Goal: Information Seeking & Learning: Learn about a topic

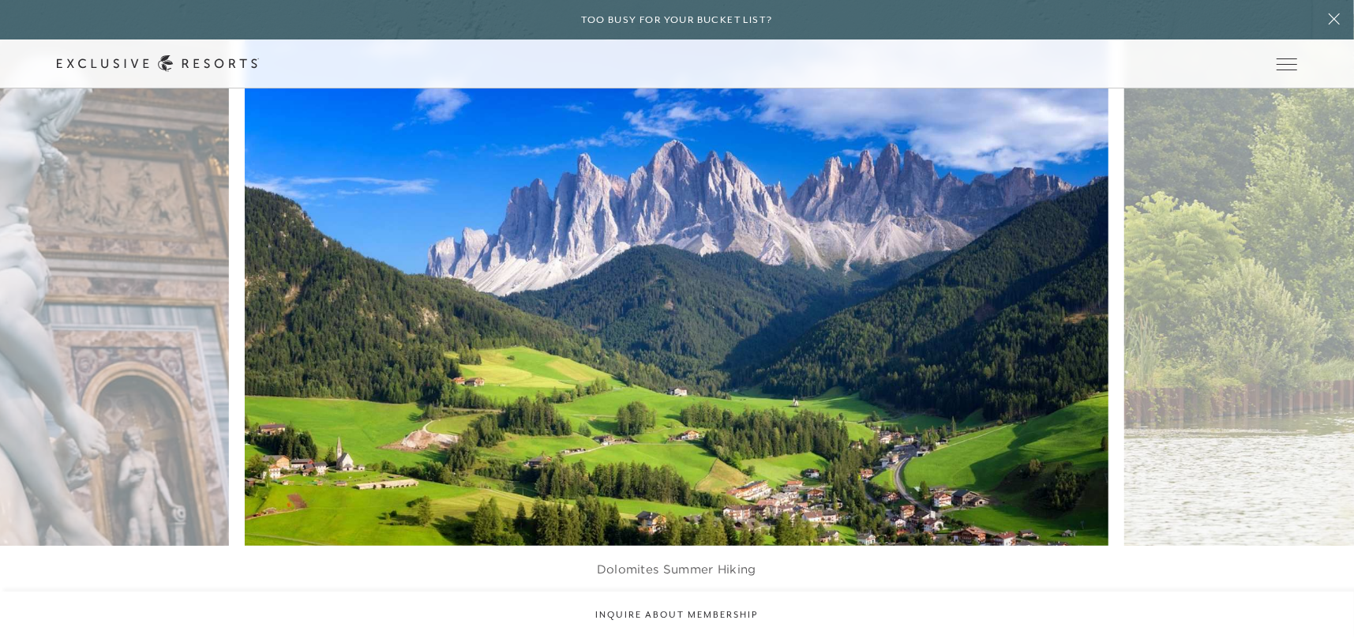
click at [700, 402] on img at bounding box center [705, 279] width 950 height 584
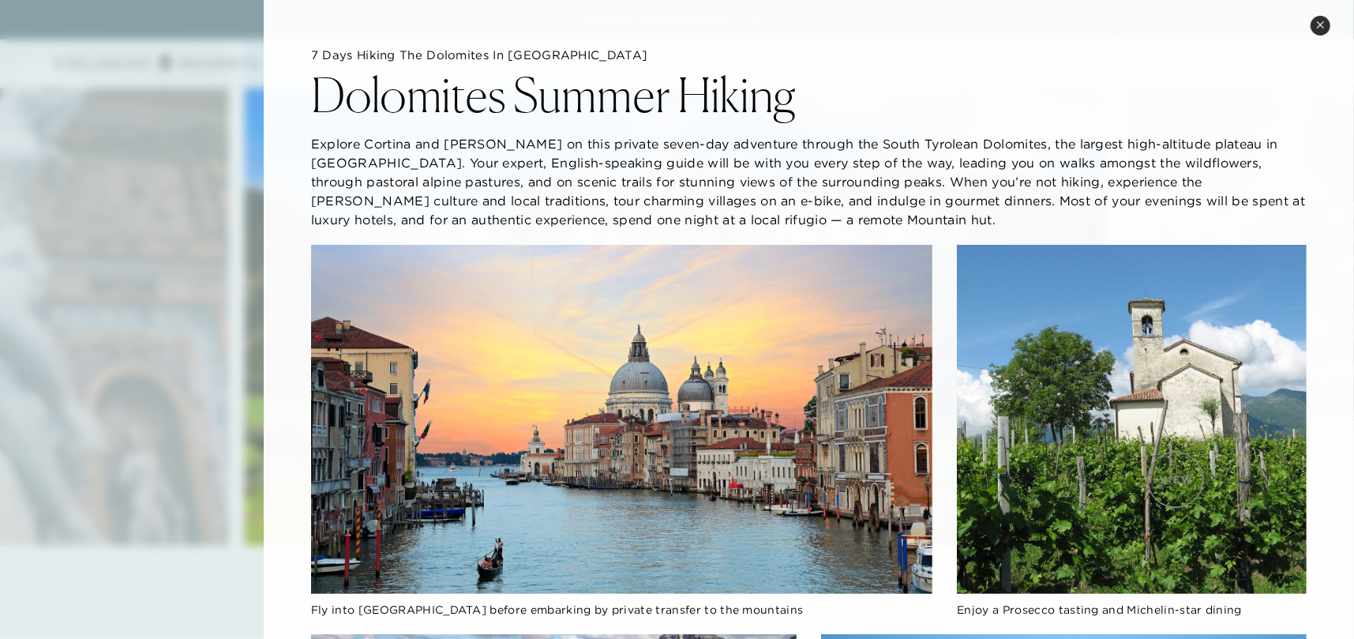
click at [1176, 479] on img at bounding box center [1132, 420] width 350 height 350
click at [640, 460] on img at bounding box center [621, 420] width 621 height 350
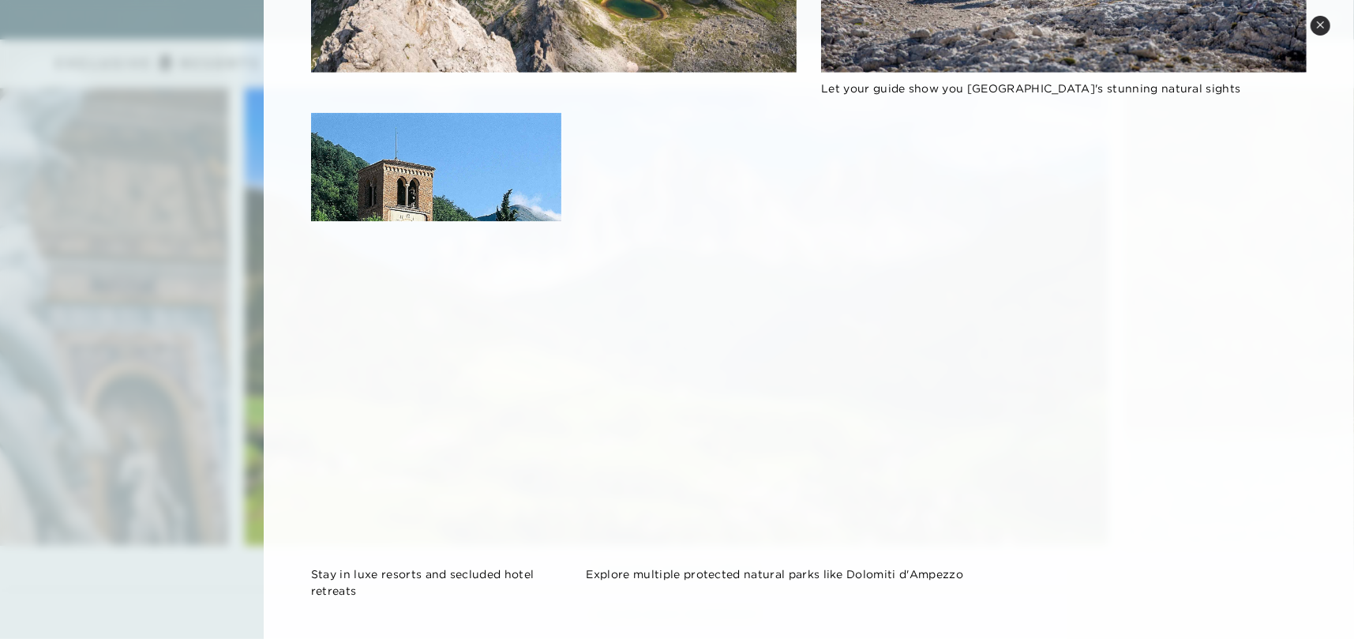
scroll to position [855, 0]
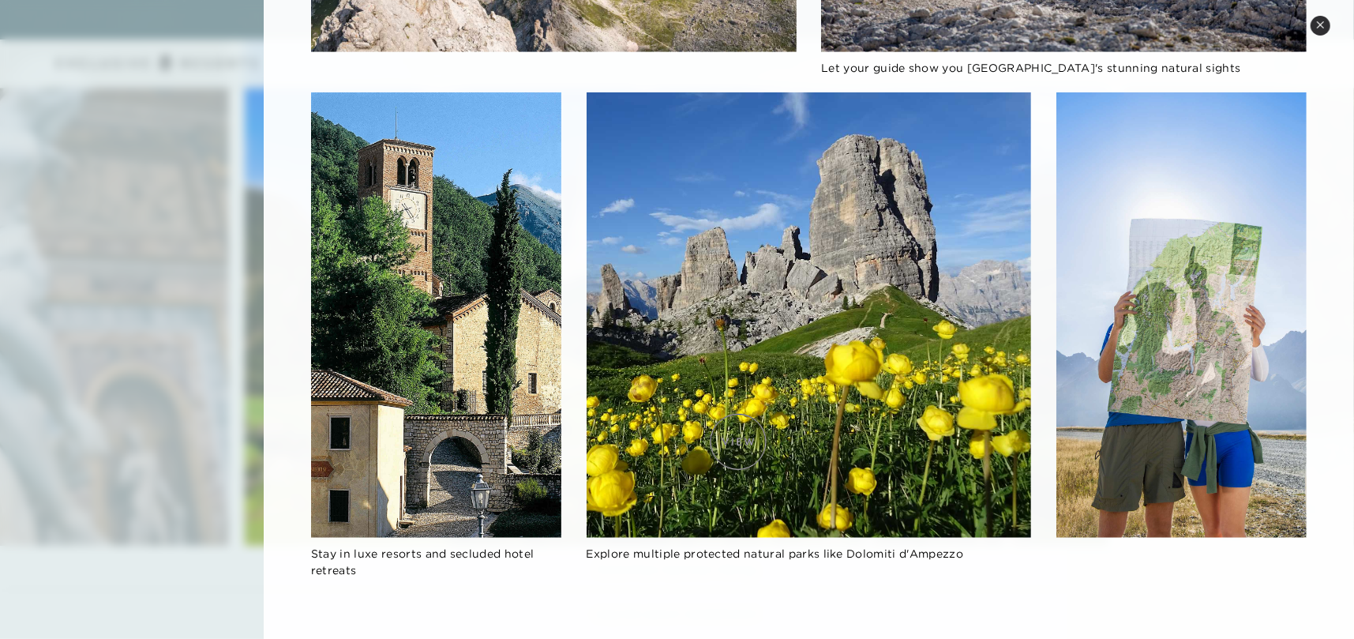
drag, startPoint x: 837, startPoint y: 397, endPoint x: 706, endPoint y: 447, distance: 140.2
click at [707, 462] on img at bounding box center [809, 314] width 445 height 445
click at [828, 340] on img at bounding box center [809, 314] width 445 height 445
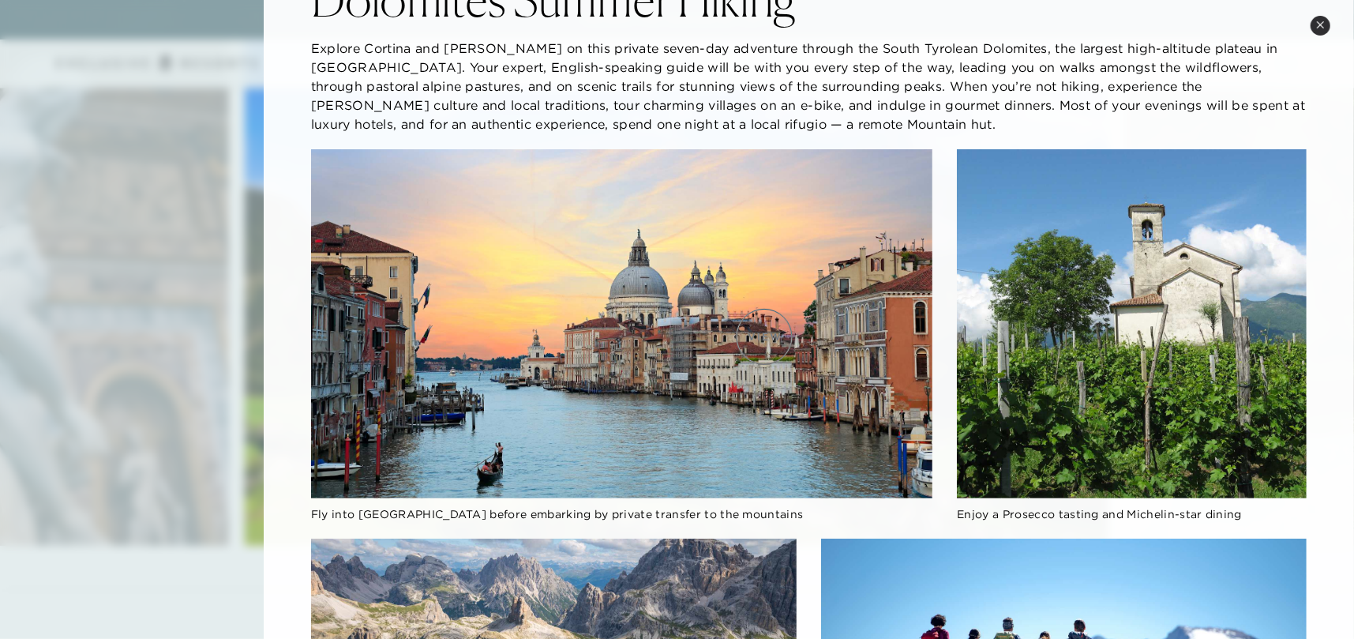
scroll to position [0, 0]
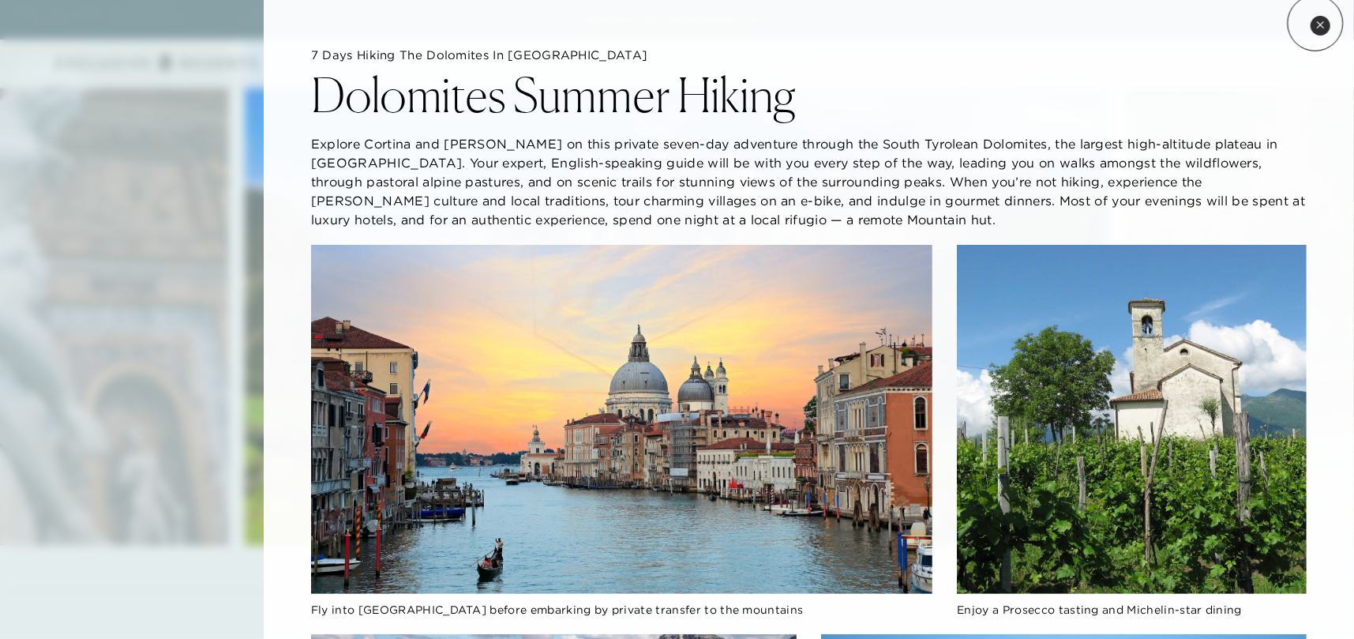
click at [1316, 23] on icon at bounding box center [1320, 25] width 9 height 9
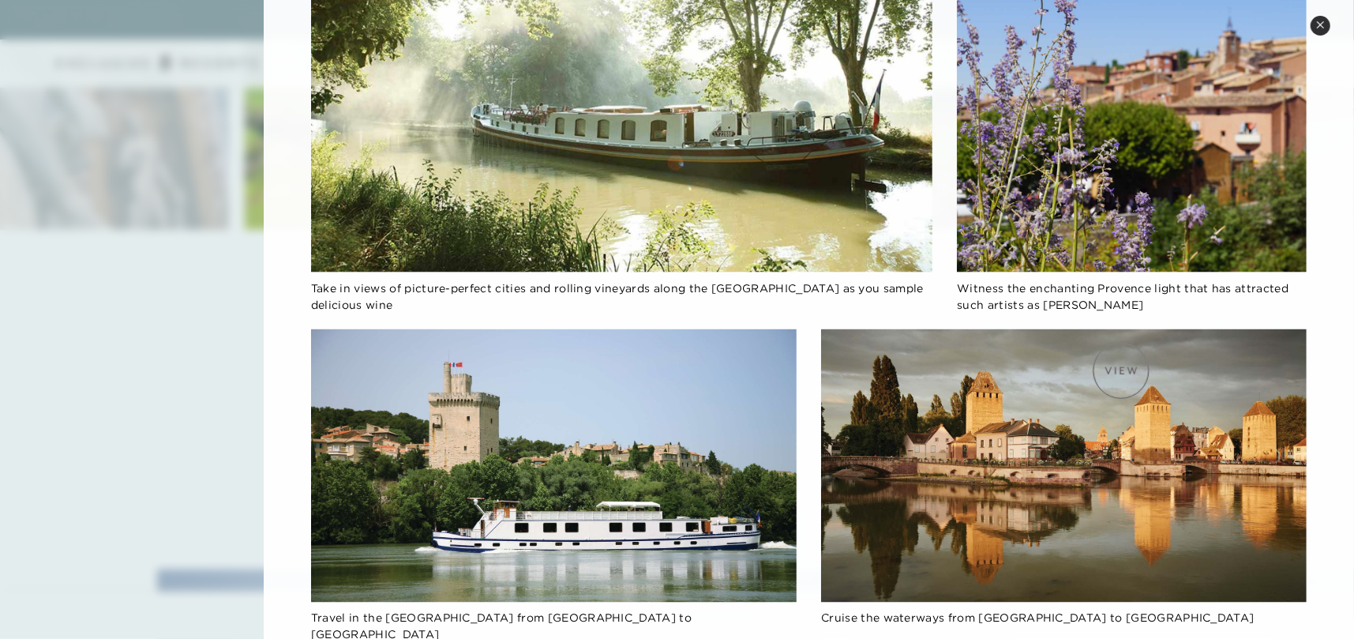
scroll to position [5291, 0]
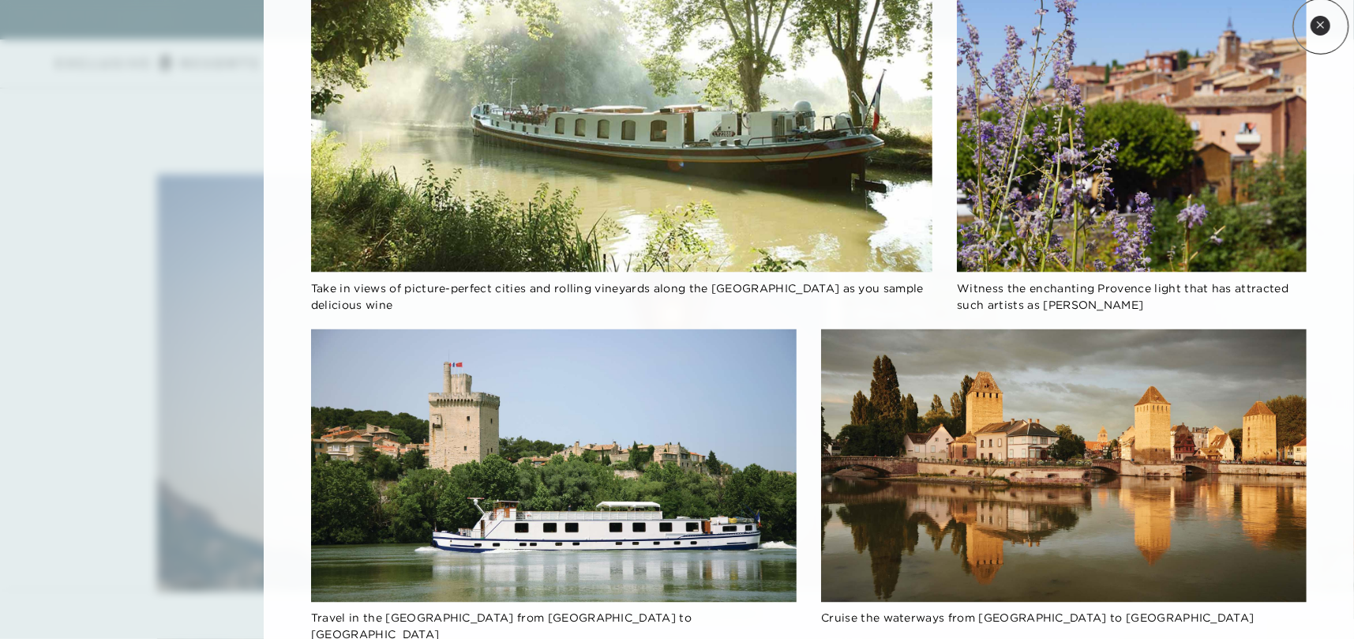
click at [1321, 26] on icon at bounding box center [1320, 25] width 9 height 9
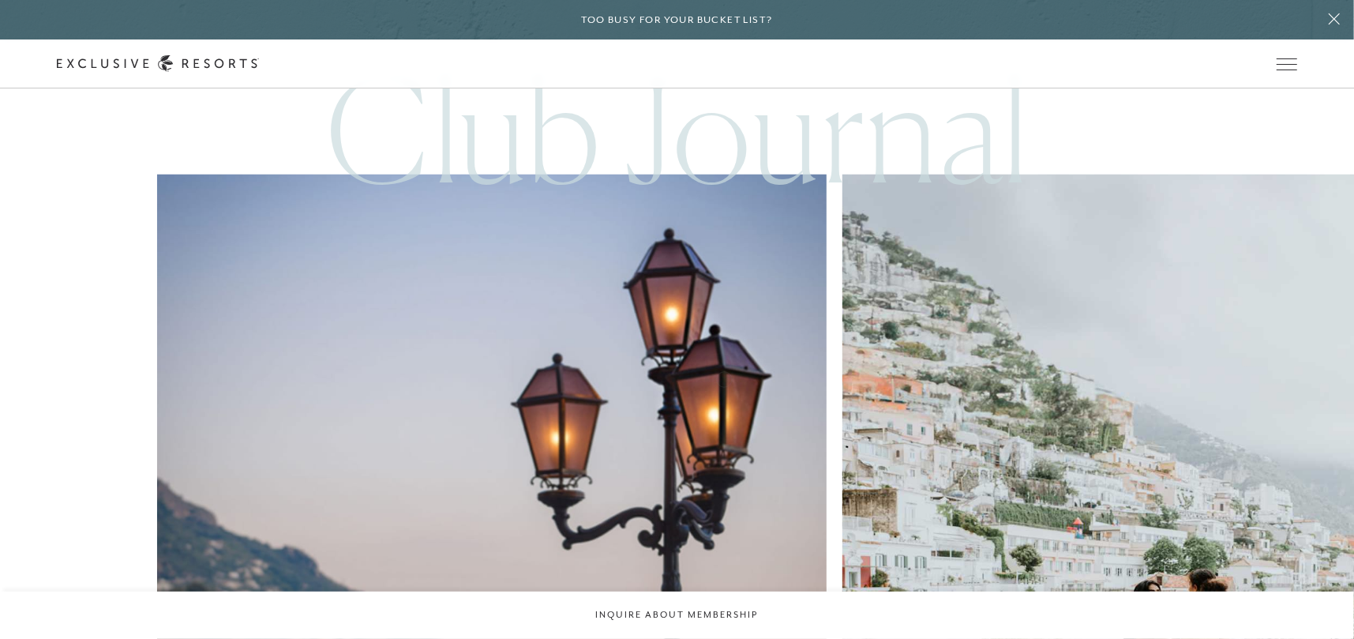
click at [809, 377] on img at bounding box center [1177, 509] width 737 height 737
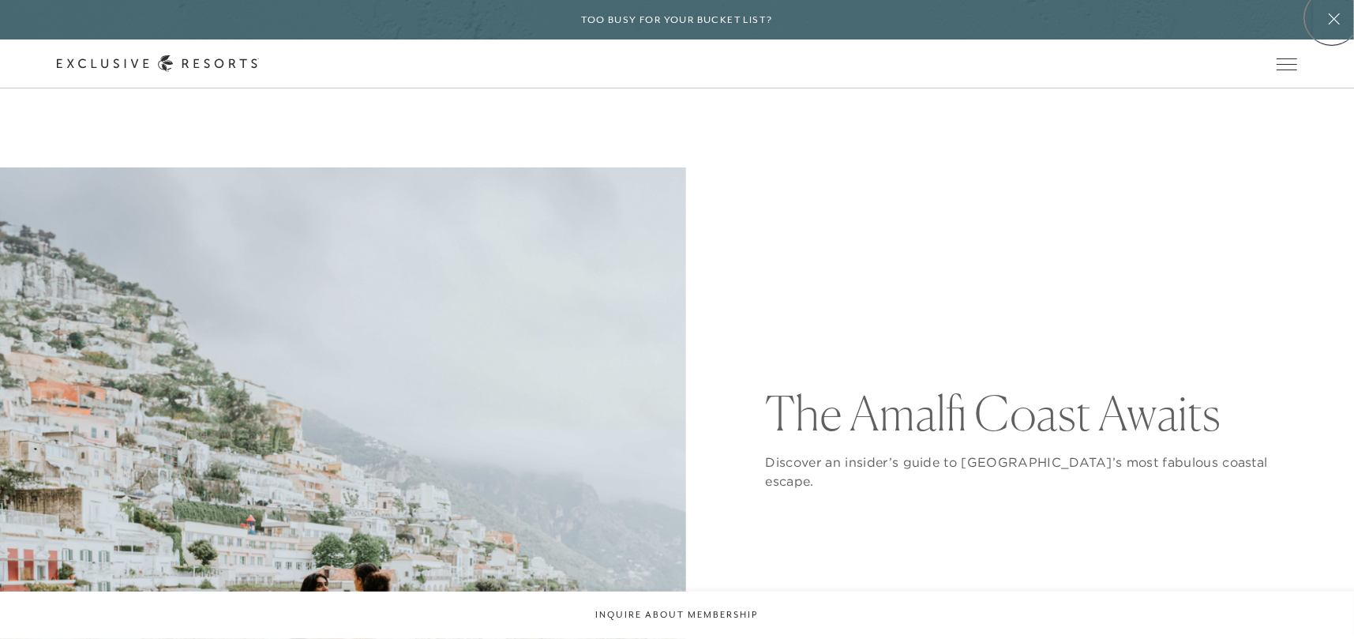
click at [1332, 17] on icon at bounding box center [1334, 18] width 11 height 11
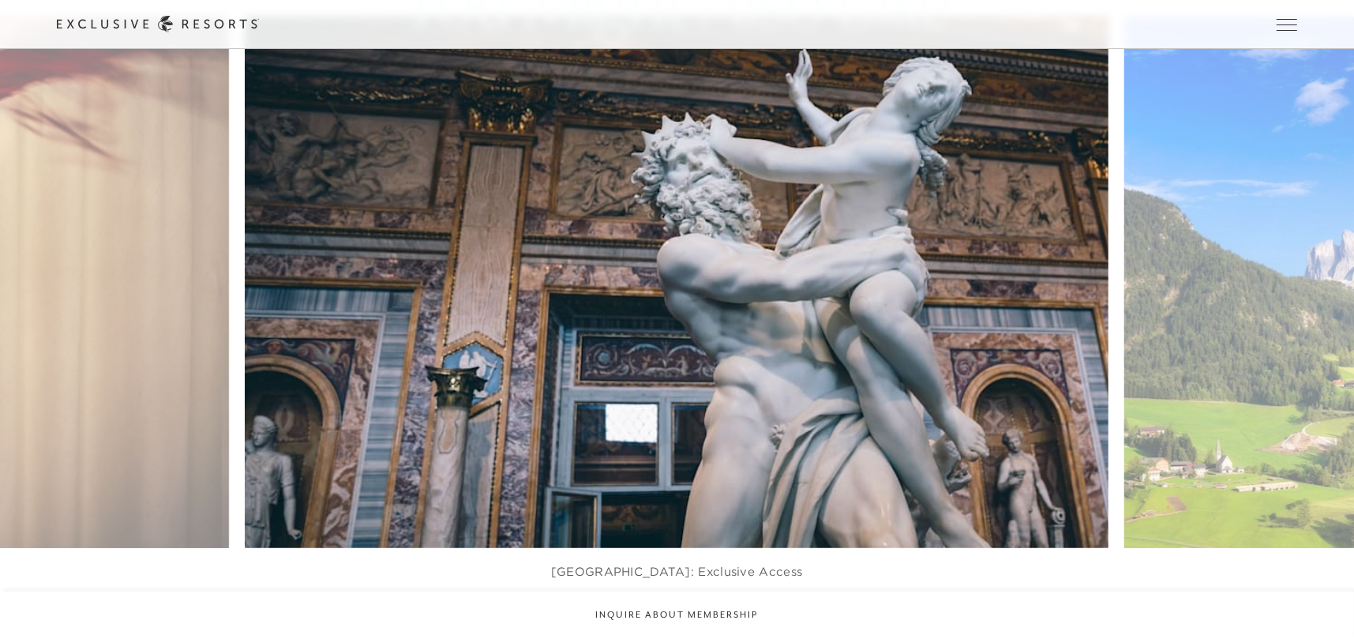
scroll to position [4601, 0]
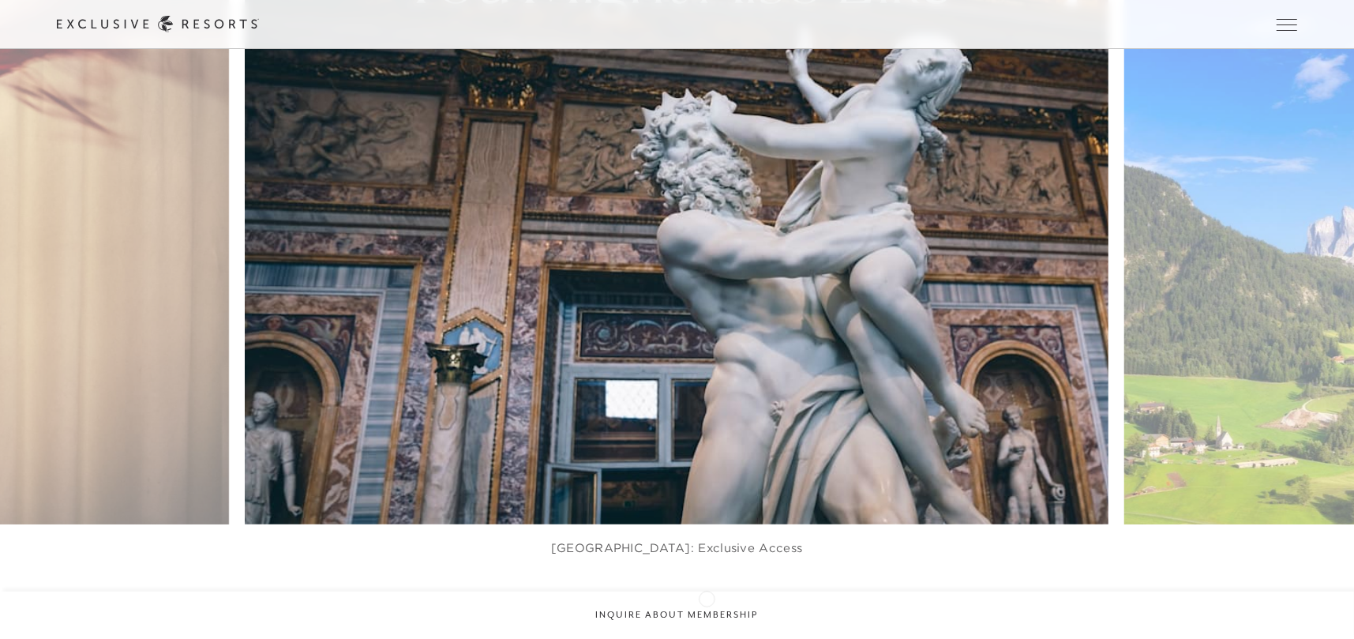
click at [707, 597] on icon at bounding box center [697, 598] width 32 height 6
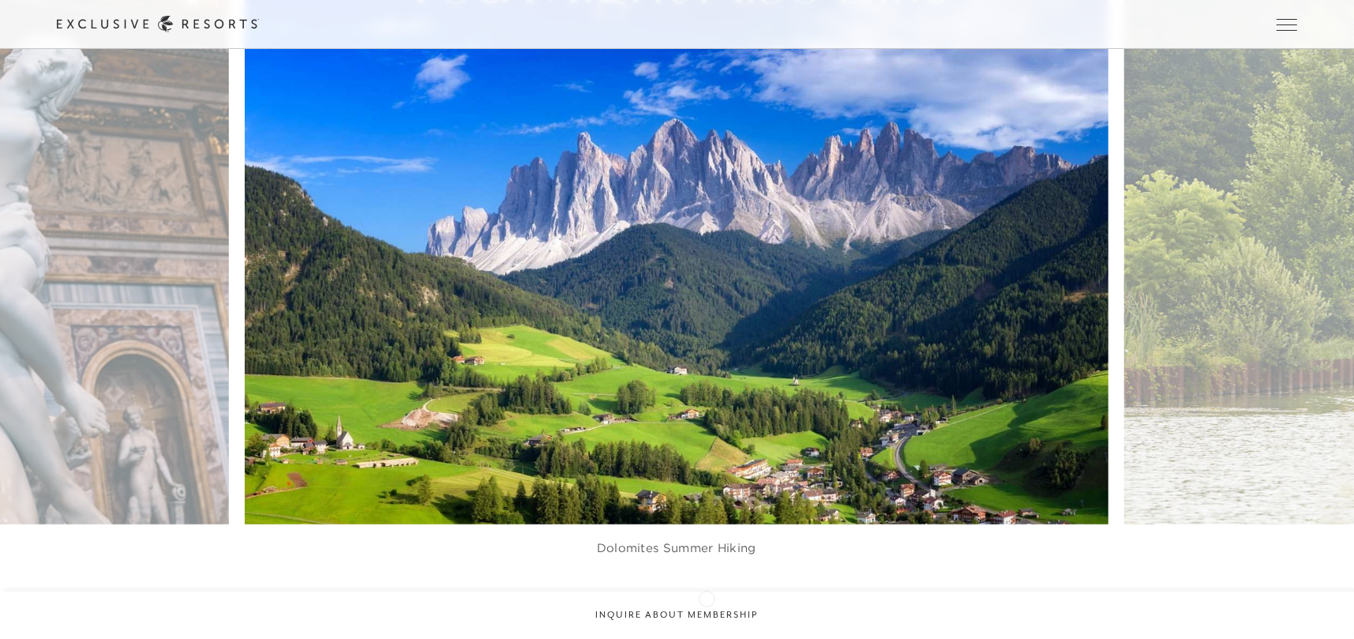
click at [707, 597] on icon at bounding box center [697, 598] width 32 height 6
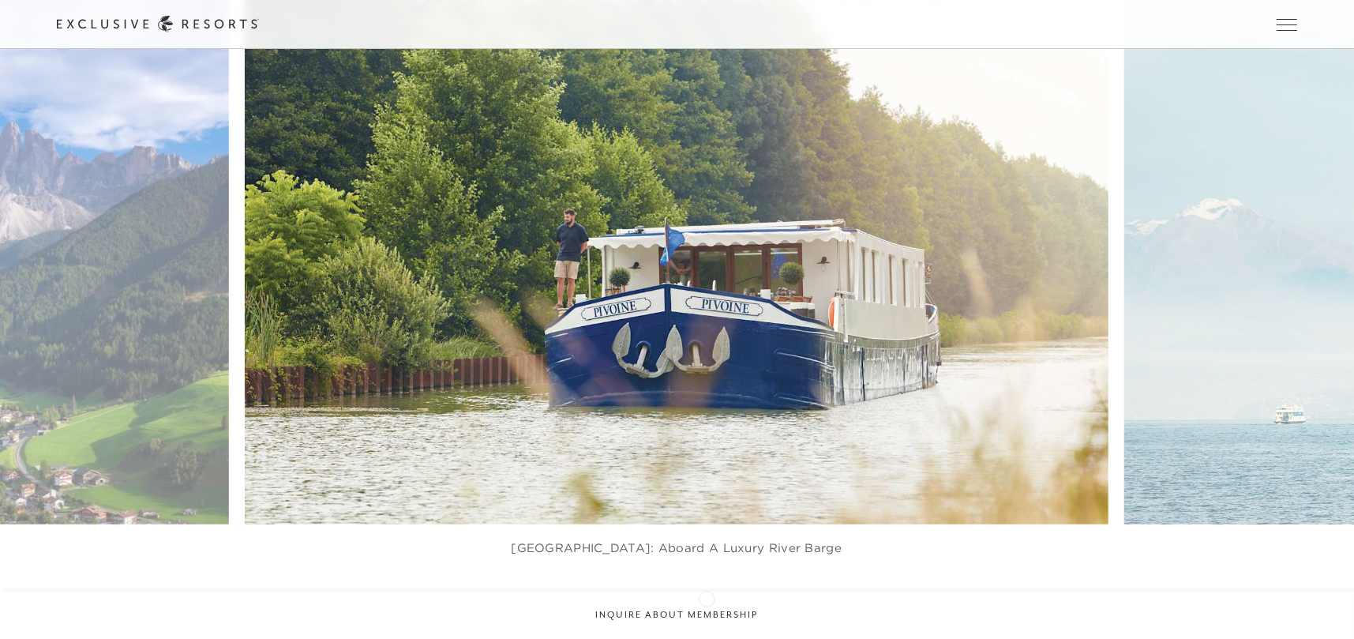
click at [707, 597] on icon at bounding box center [697, 598] width 32 height 6
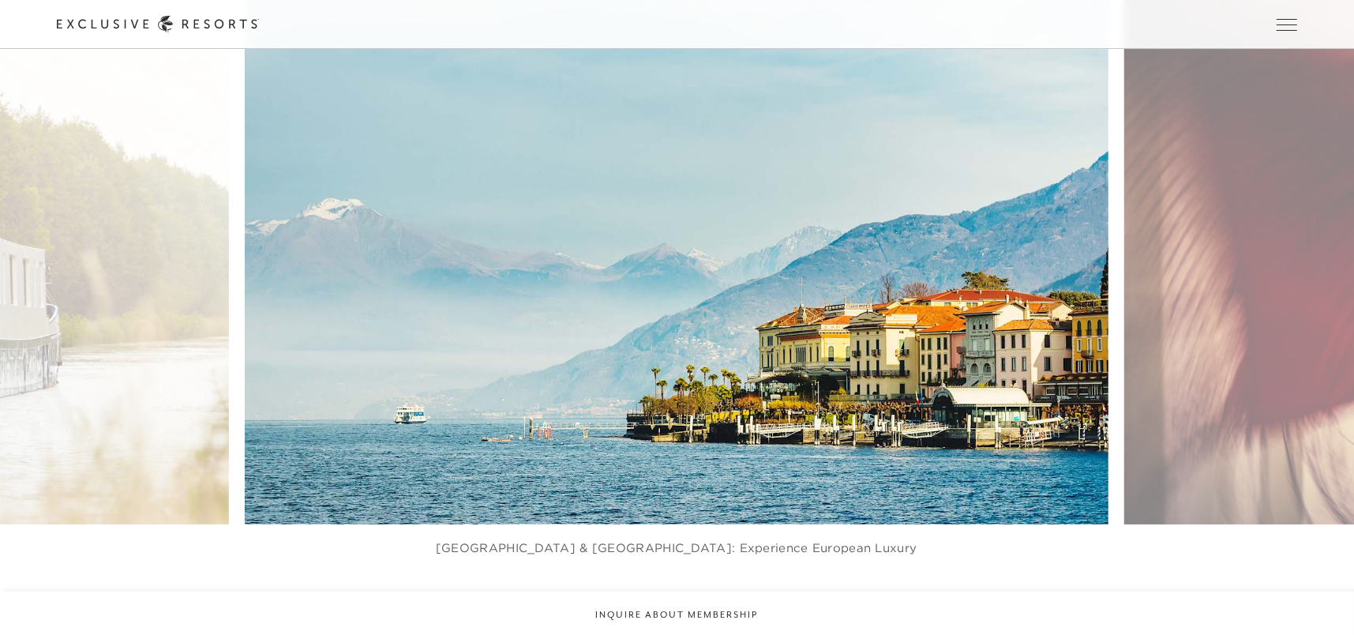
click at [707, 597] on icon at bounding box center [697, 598] width 32 height 6
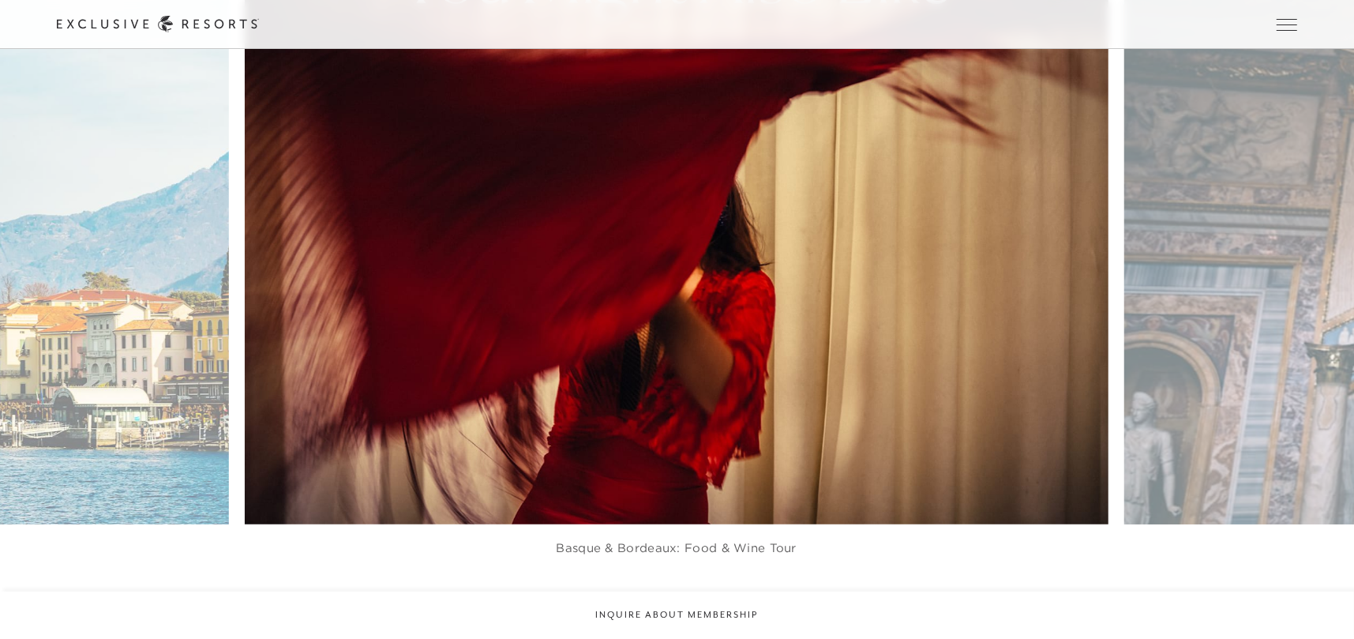
click at [707, 597] on icon at bounding box center [697, 598] width 32 height 6
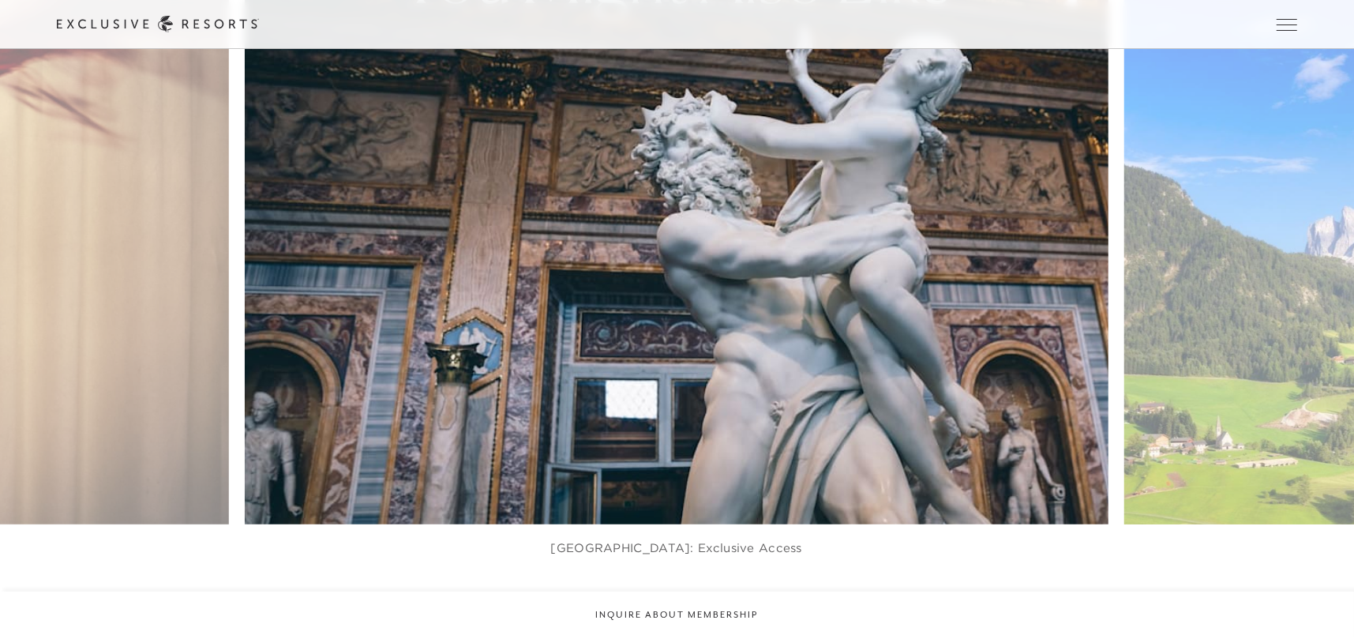
click at [707, 597] on icon at bounding box center [697, 598] width 32 height 6
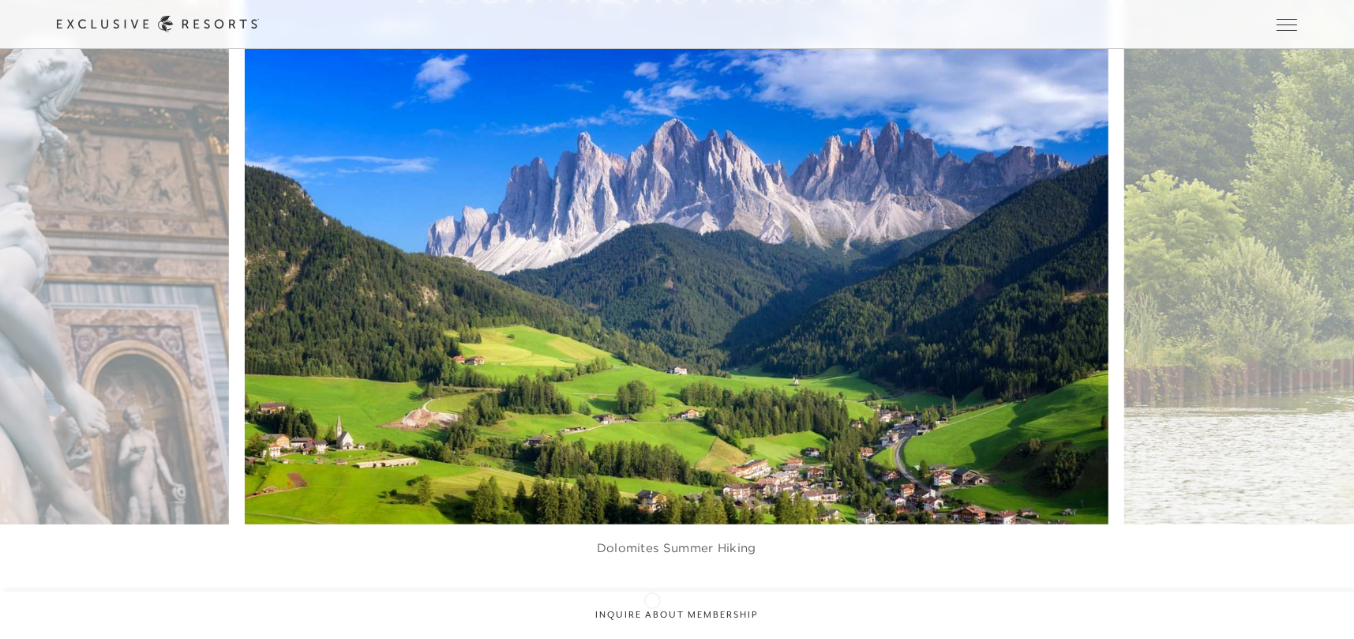
click at [652, 599] on icon at bounding box center [657, 598] width 32 height 6
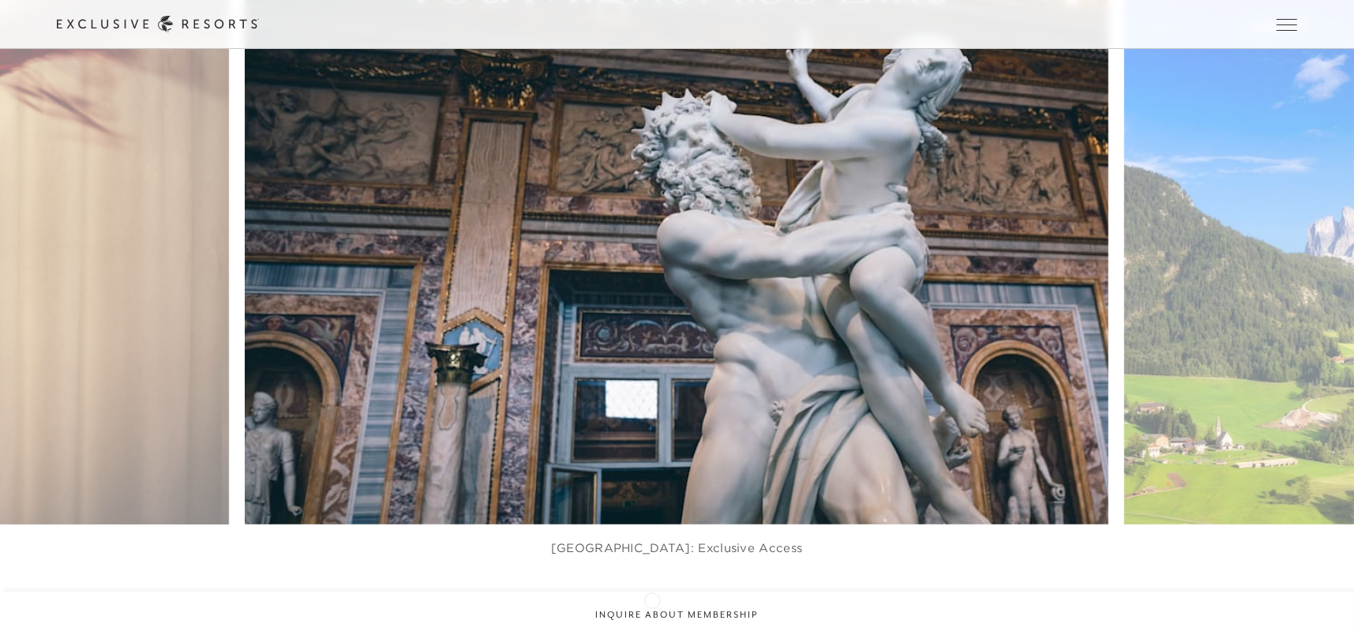
click at [652, 599] on icon at bounding box center [657, 598] width 32 height 6
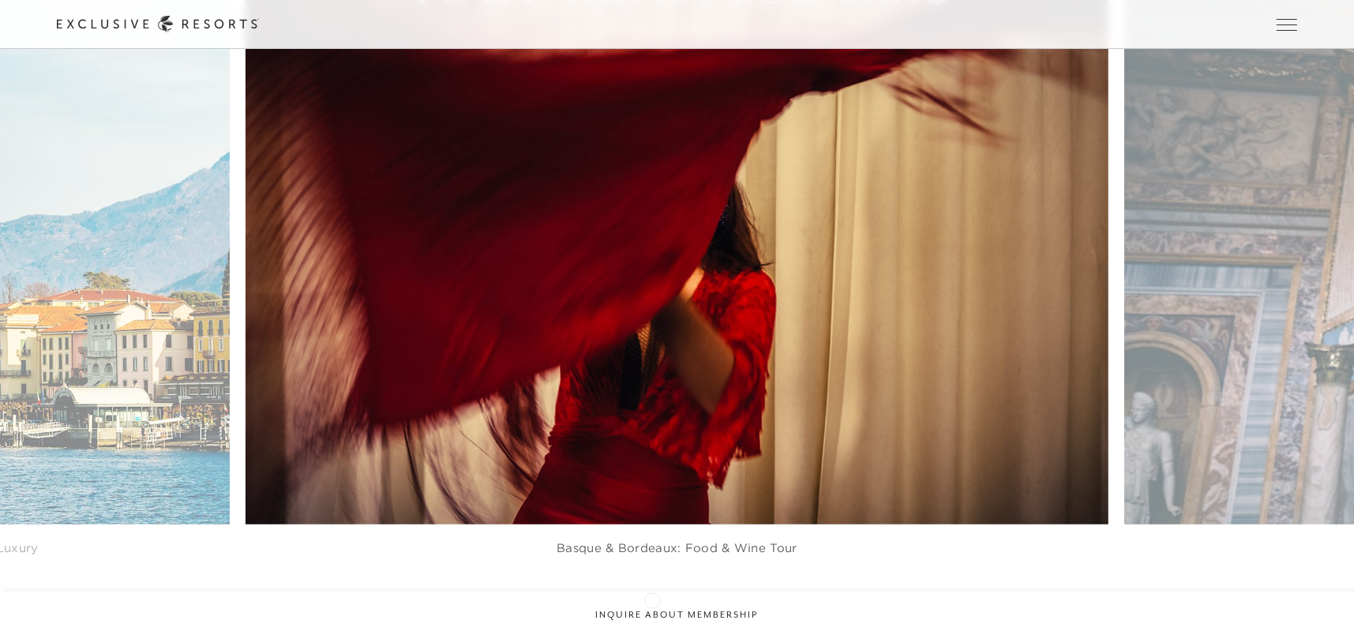
click at [652, 599] on icon at bounding box center [657, 598] width 32 height 6
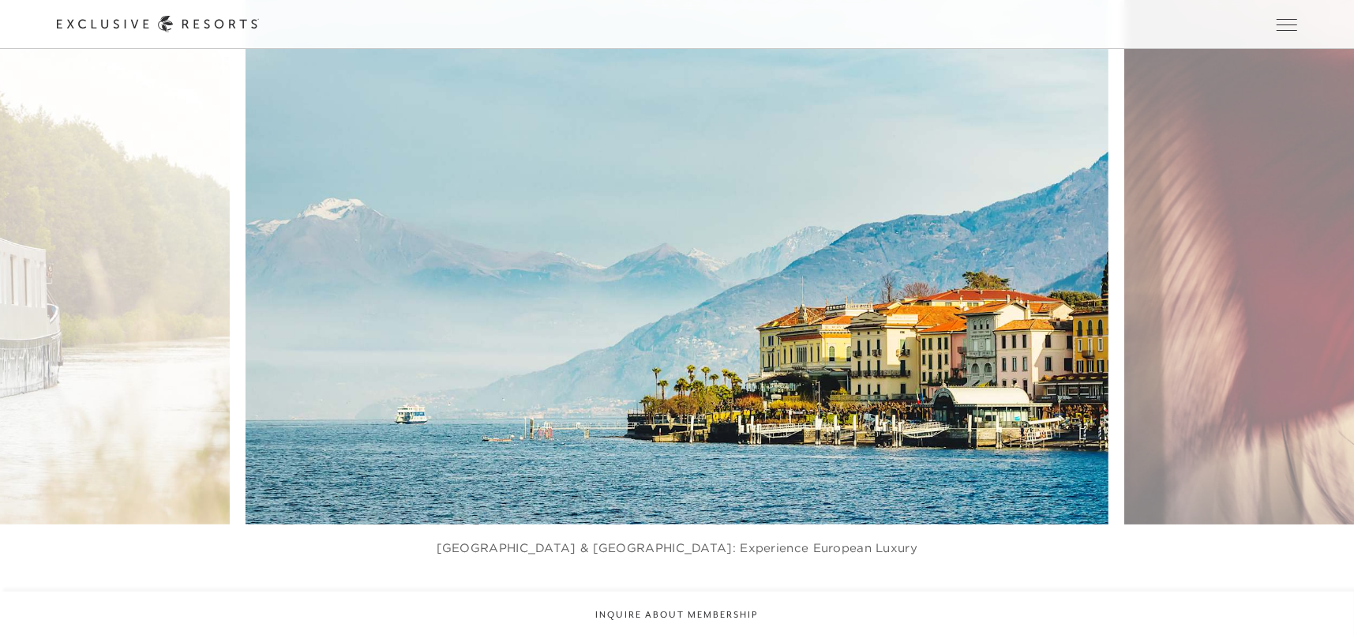
click at [727, 386] on img at bounding box center [706, 258] width 950 height 584
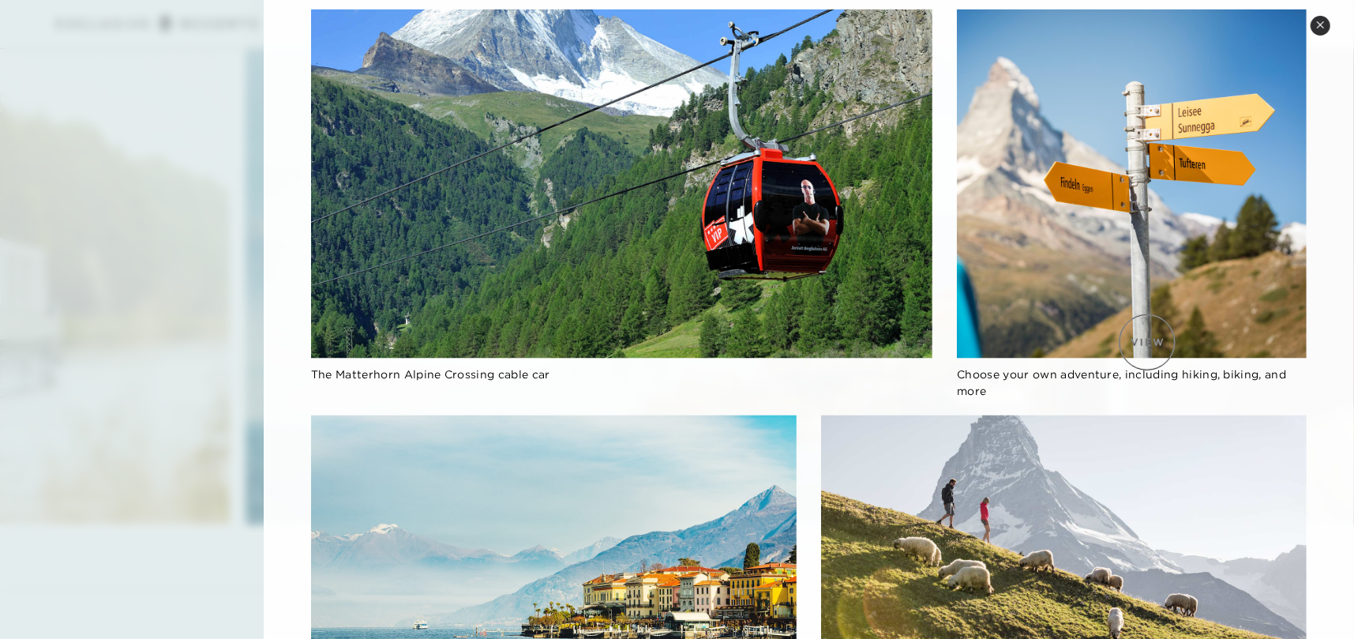
scroll to position [1593, 0]
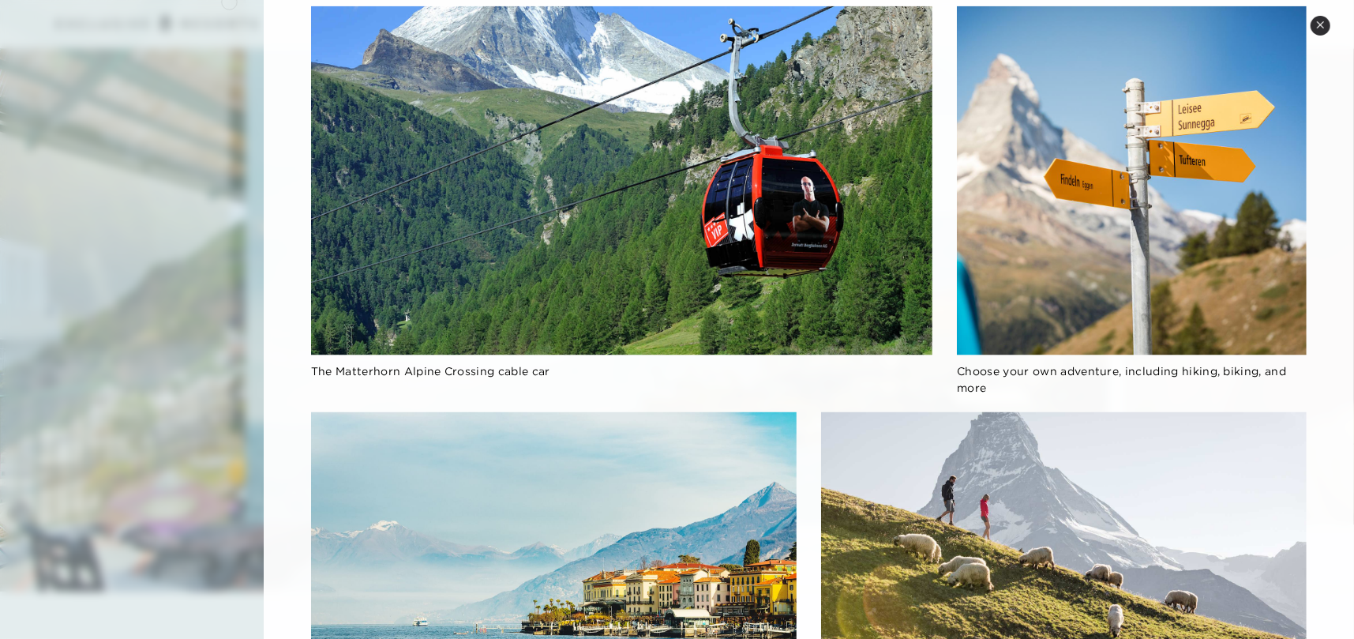
scroll to position [1606, 0]
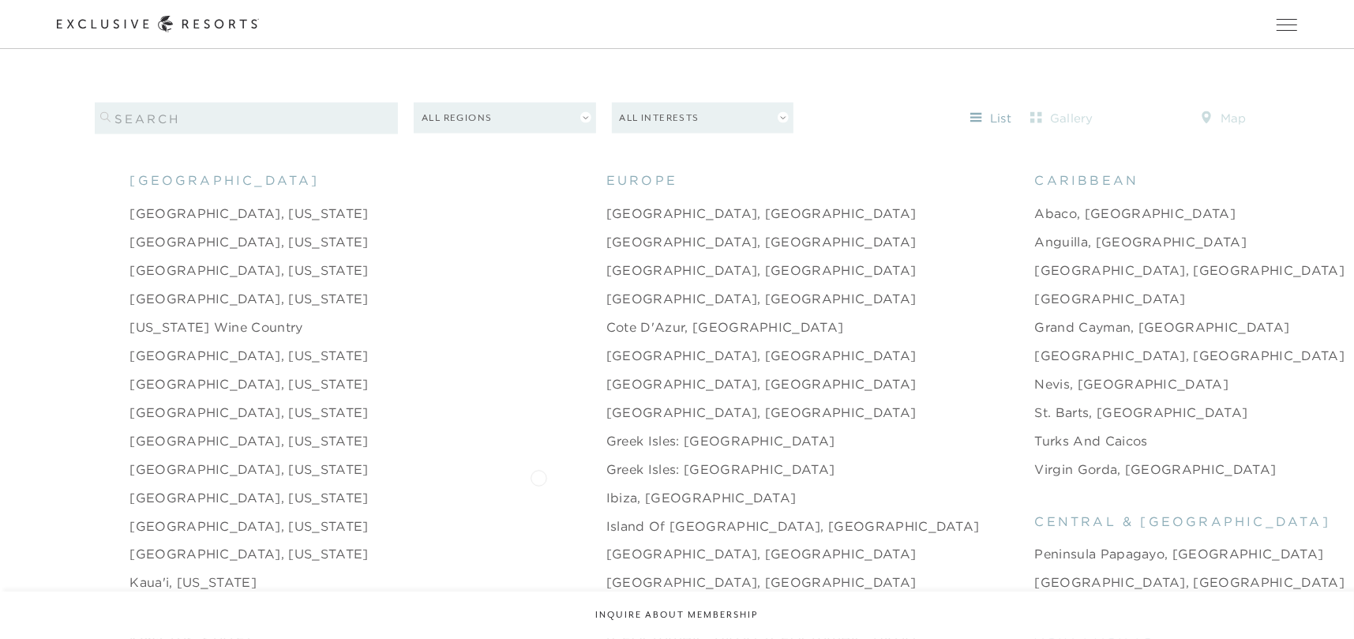
click at [606, 488] on link "Ibiza, Spain" at bounding box center [701, 497] width 190 height 19
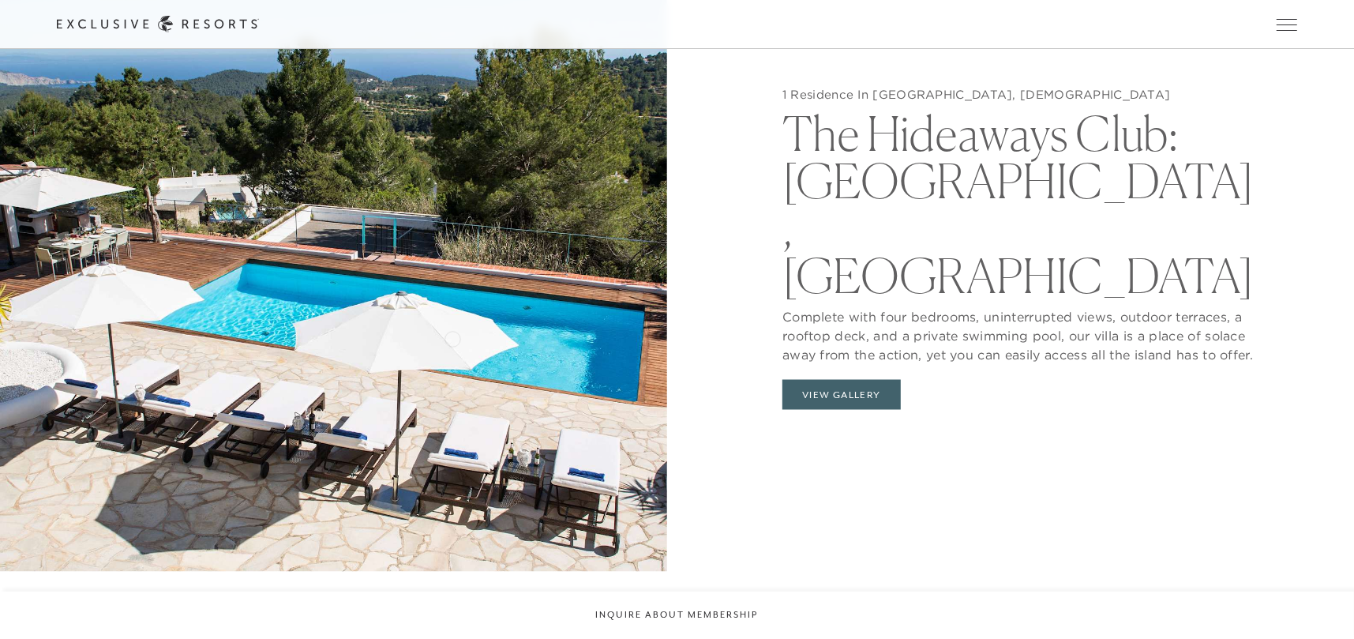
scroll to position [1579, 0]
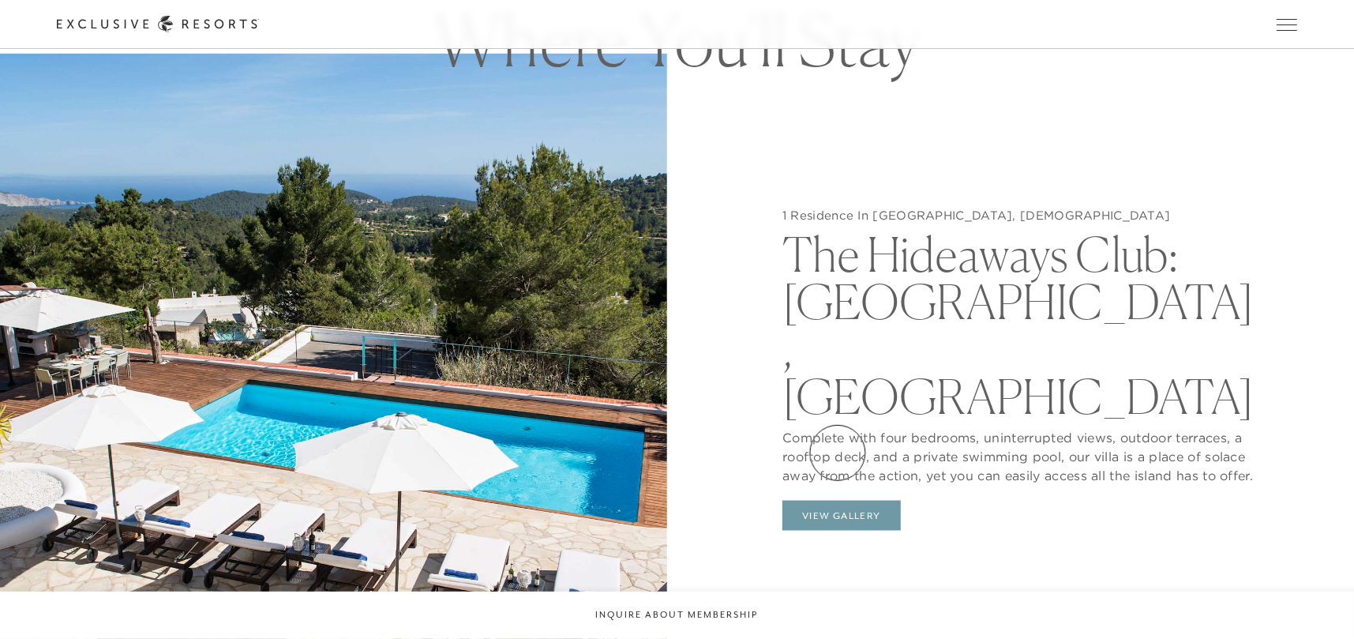
click at [838, 501] on button "View Gallery" at bounding box center [842, 516] width 118 height 30
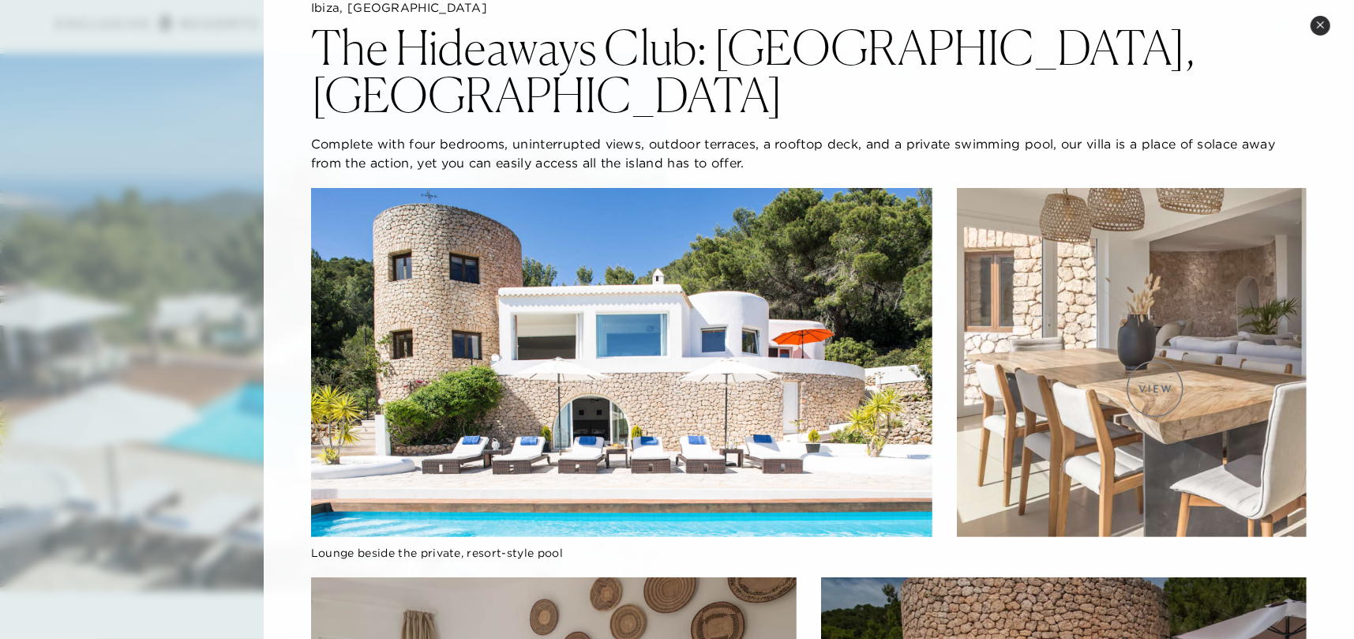
scroll to position [0, 0]
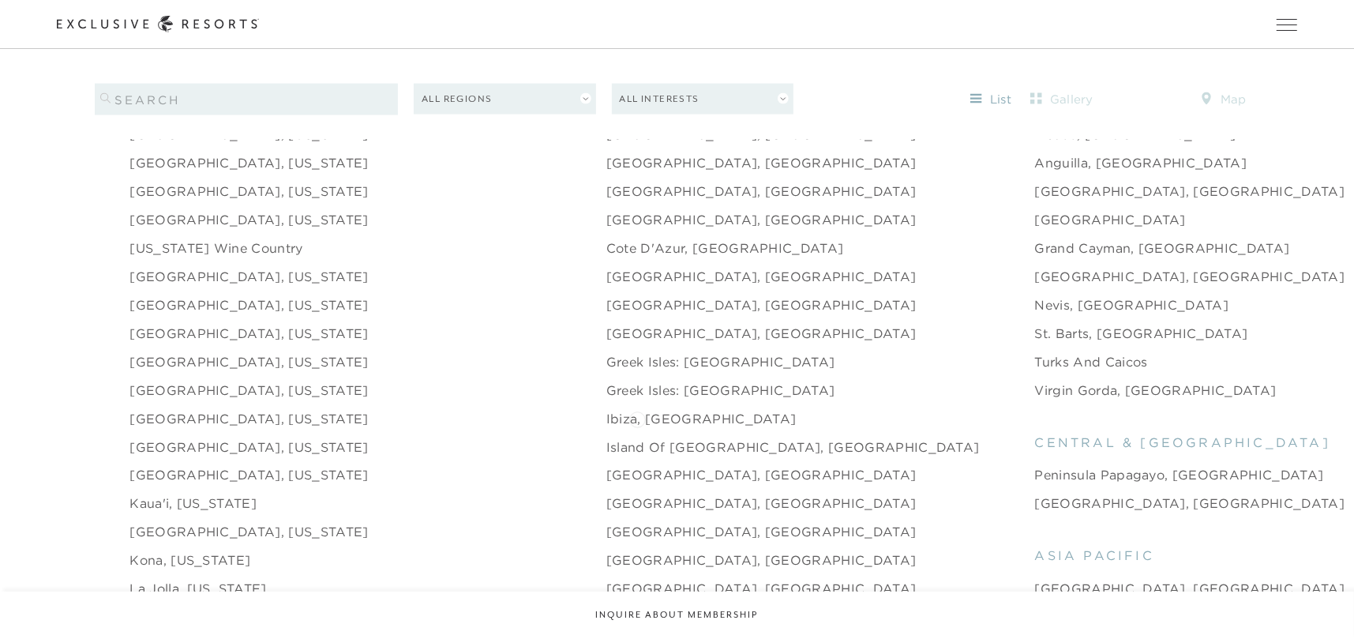
scroll to position [1606, 0]
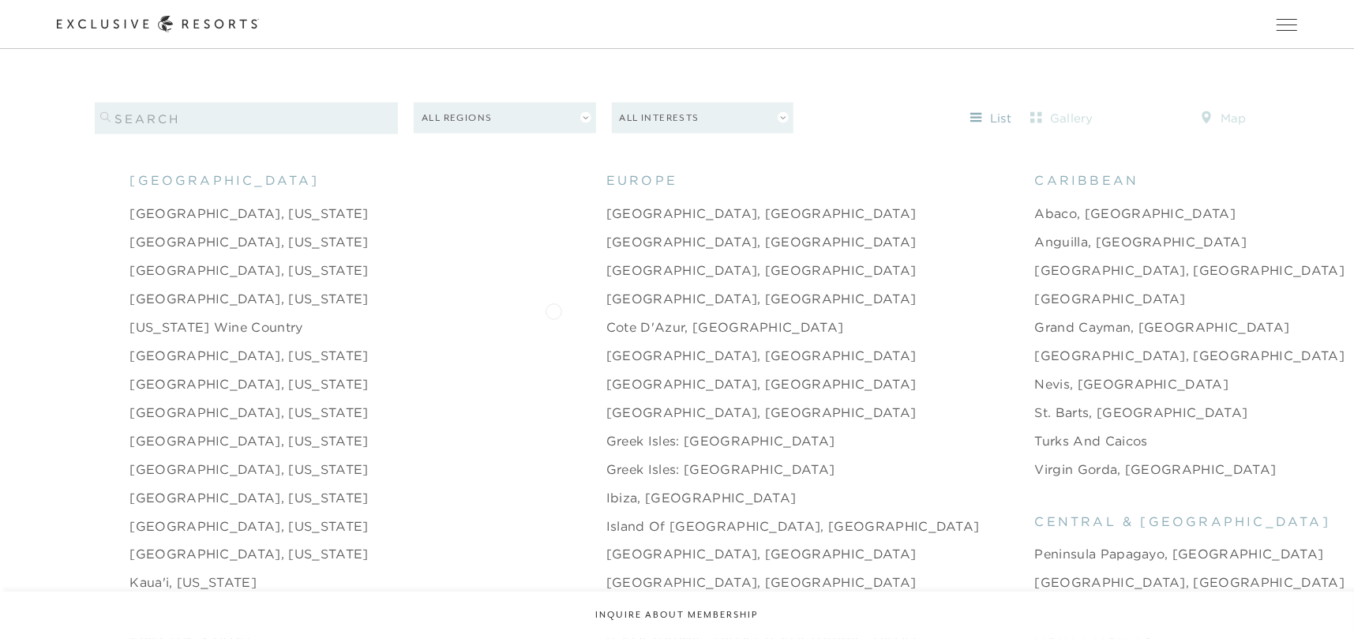
click at [606, 317] on link "Cote d'Azur, France" at bounding box center [725, 326] width 238 height 19
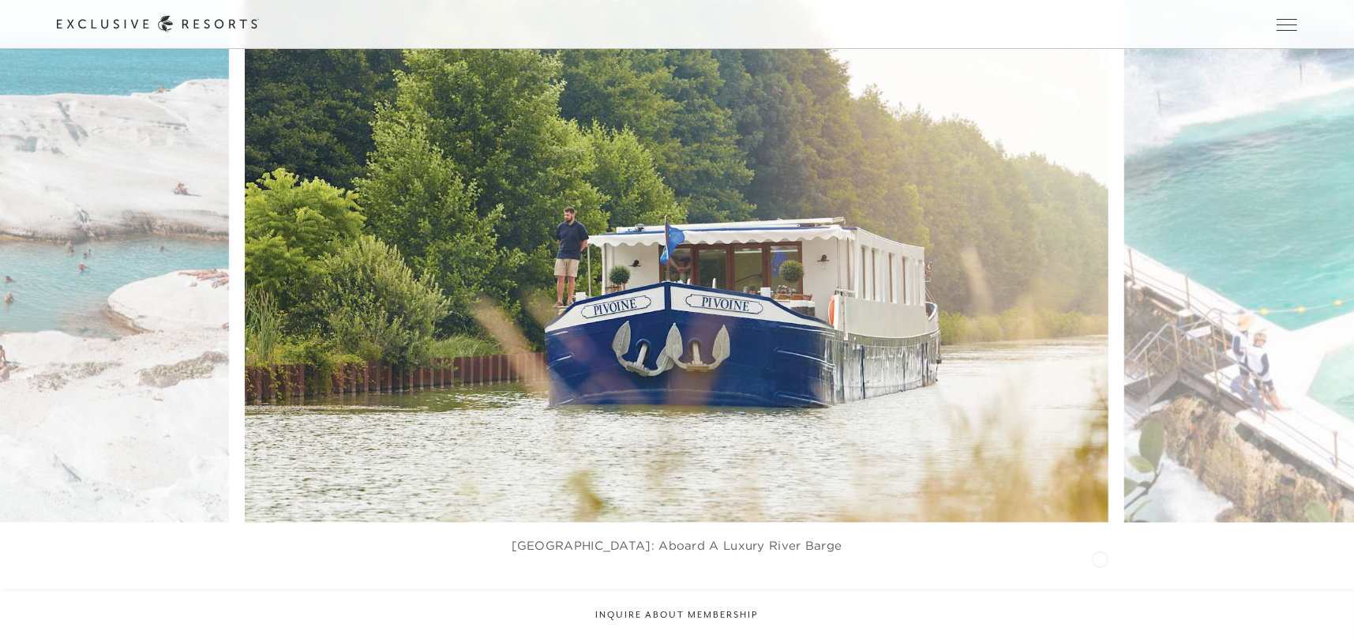
scroll to position [2527, 0]
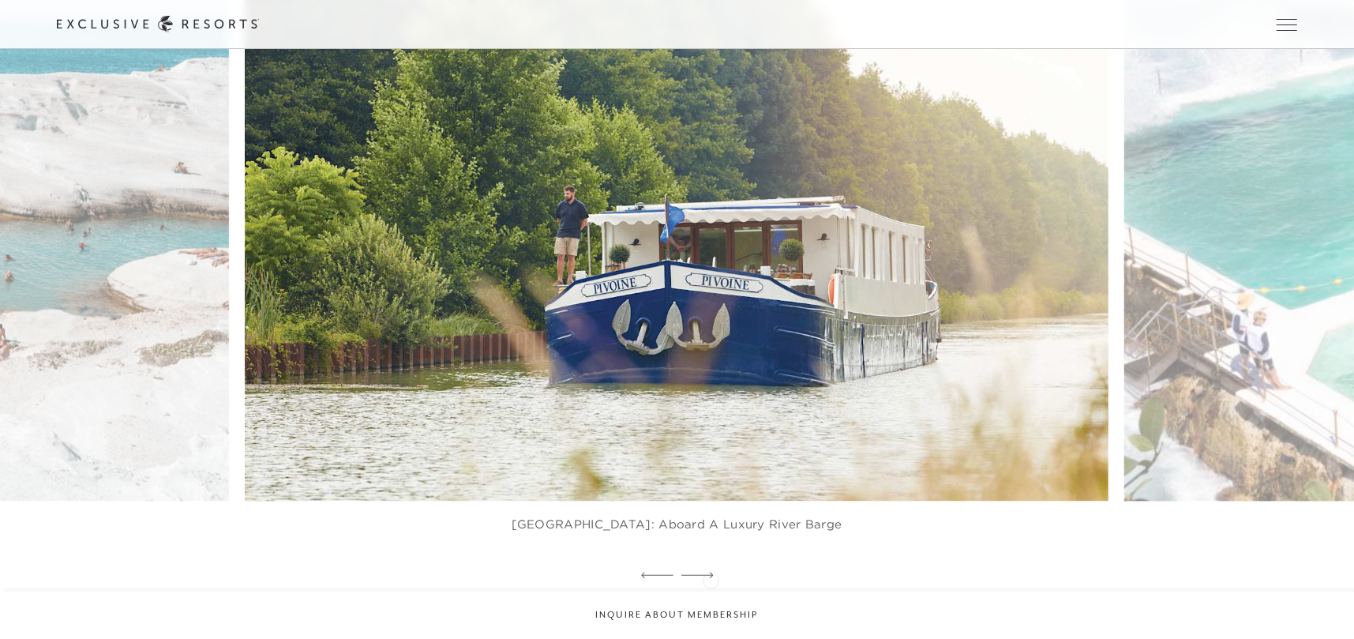
click at [711, 577] on icon at bounding box center [697, 575] width 32 height 6
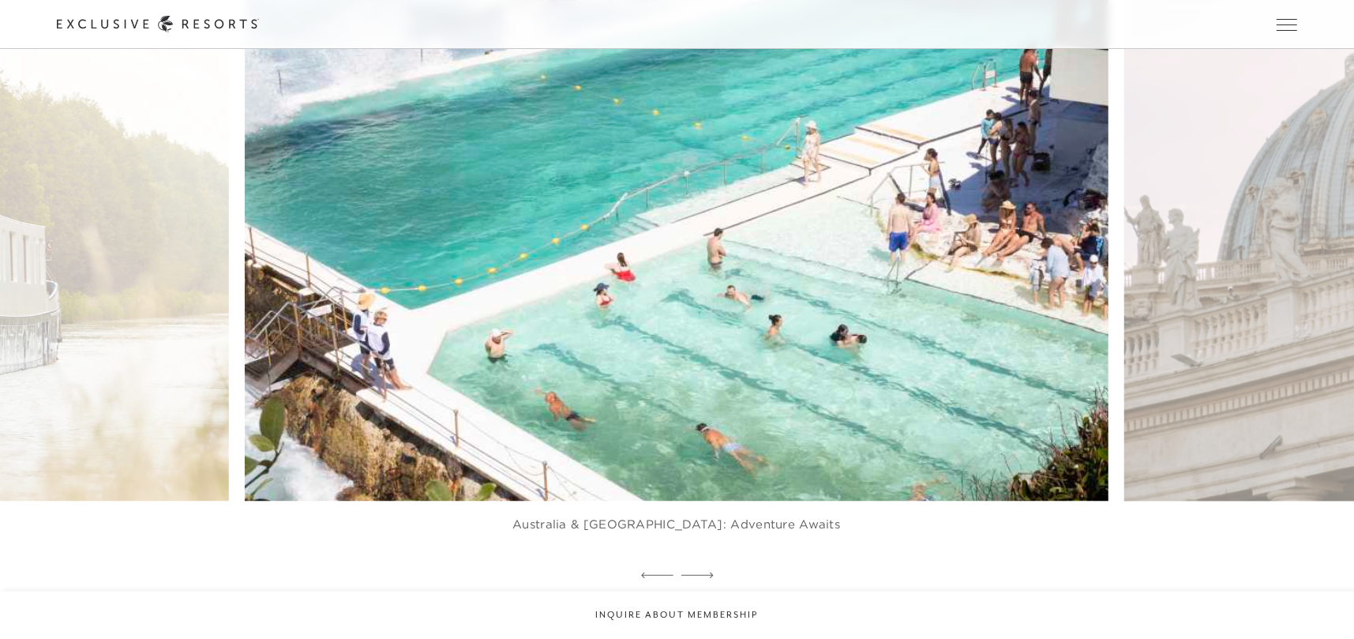
click at [711, 578] on icon at bounding box center [697, 575] width 32 height 6
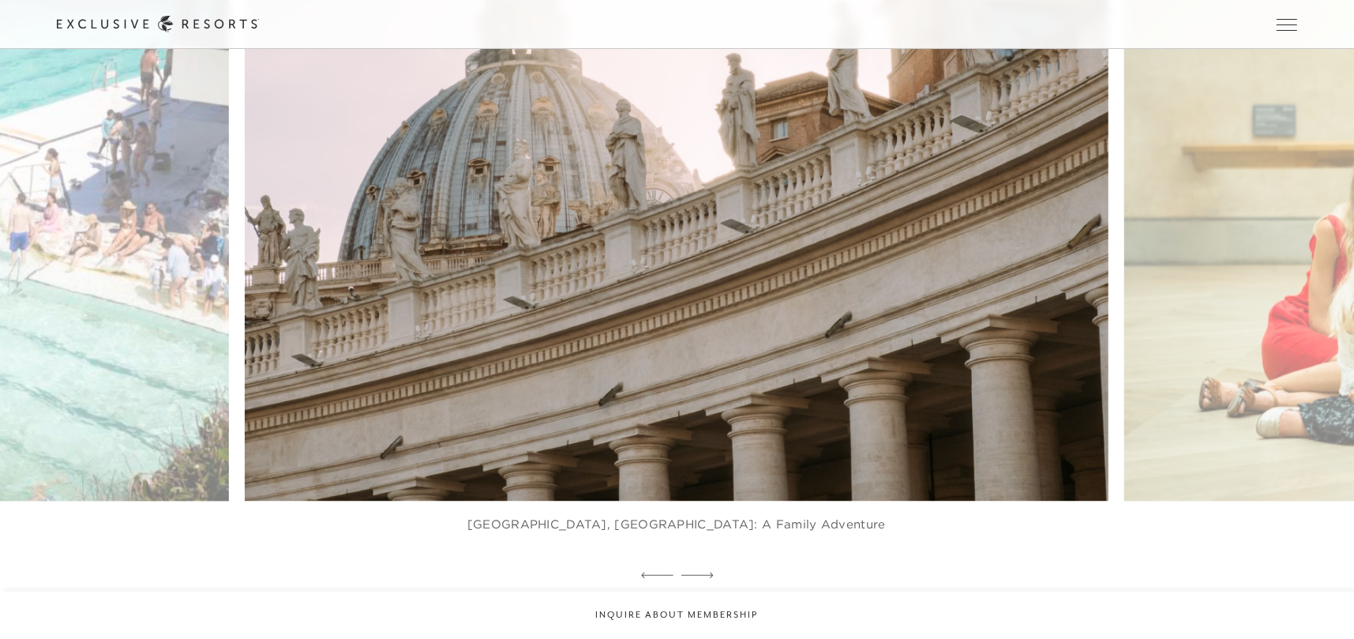
click at [711, 578] on icon at bounding box center [697, 575] width 32 height 6
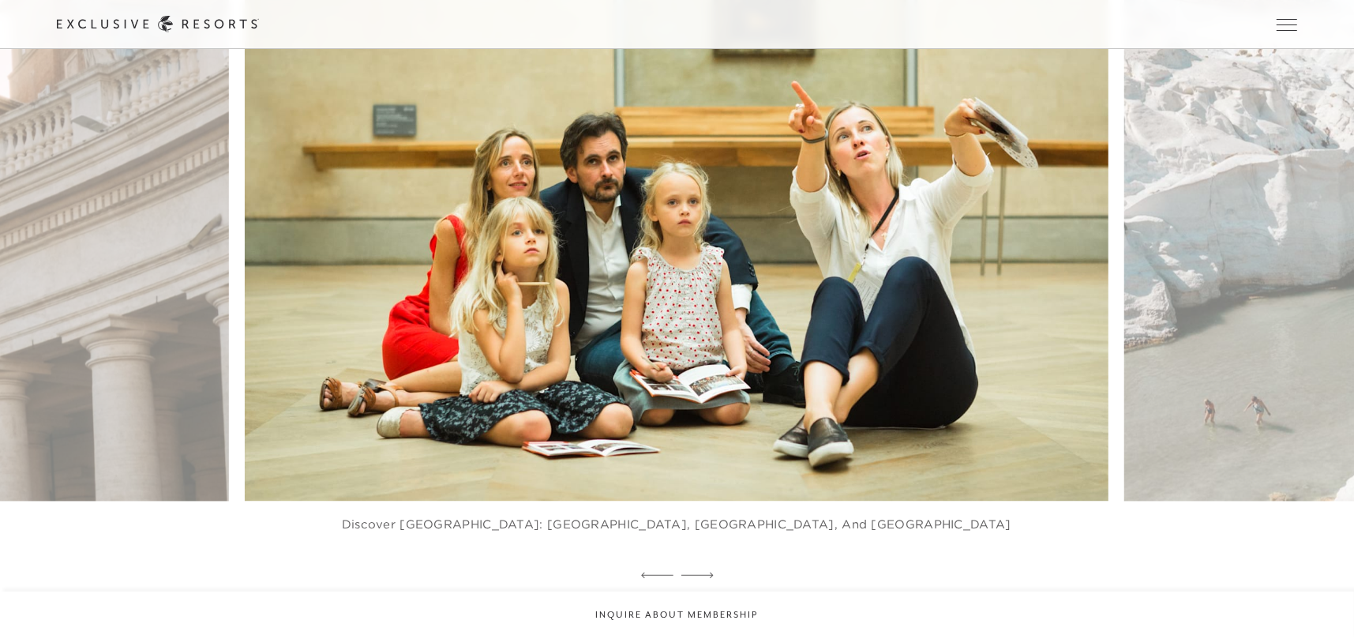
click at [711, 578] on icon at bounding box center [697, 575] width 32 height 6
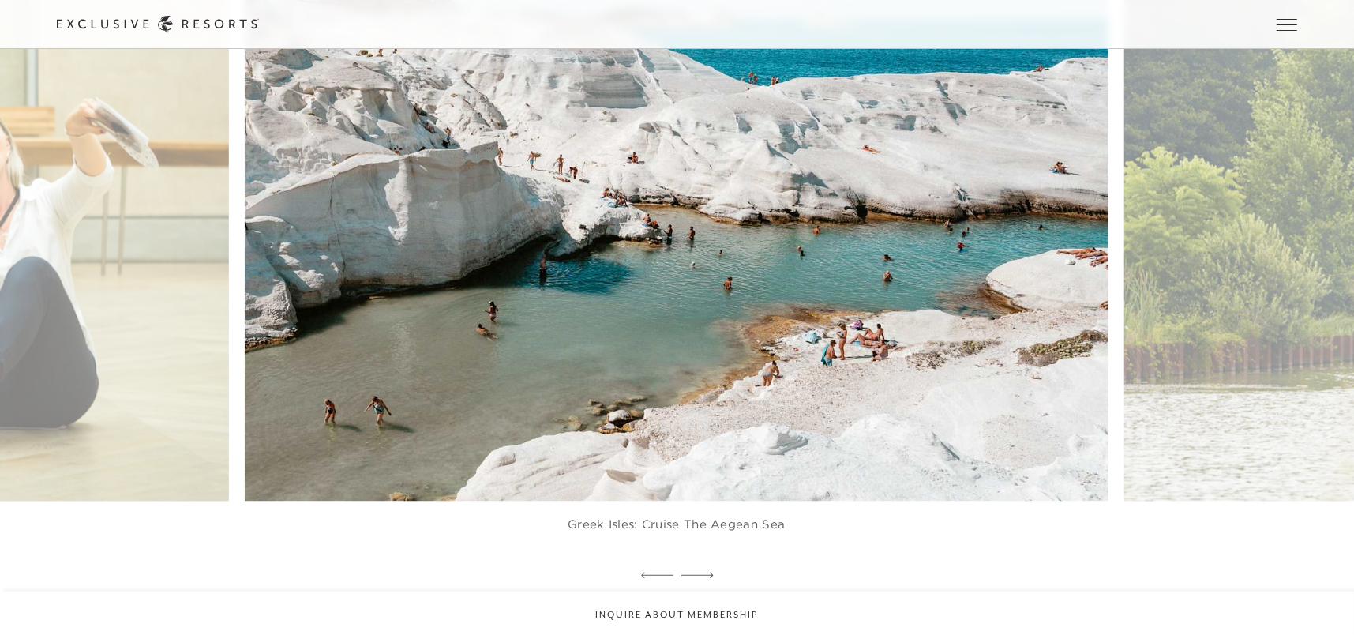
click at [711, 578] on icon at bounding box center [697, 575] width 32 height 6
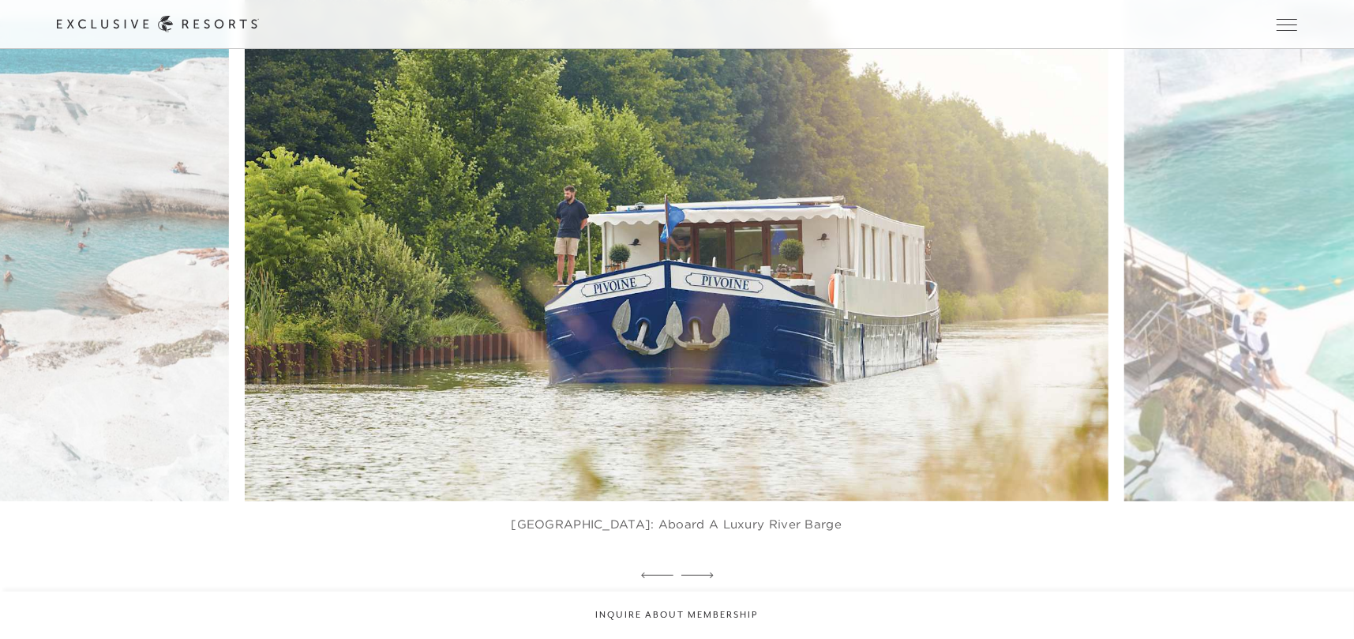
click at [711, 578] on icon at bounding box center [697, 575] width 32 height 6
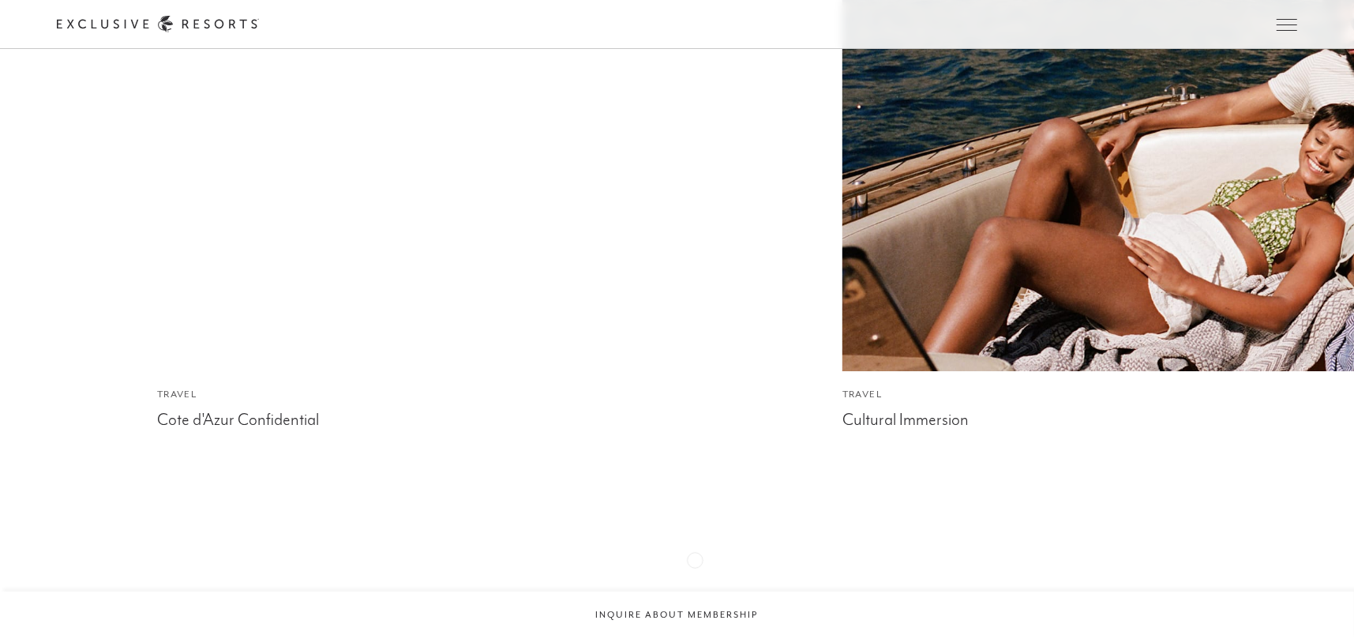
scroll to position [3682, 0]
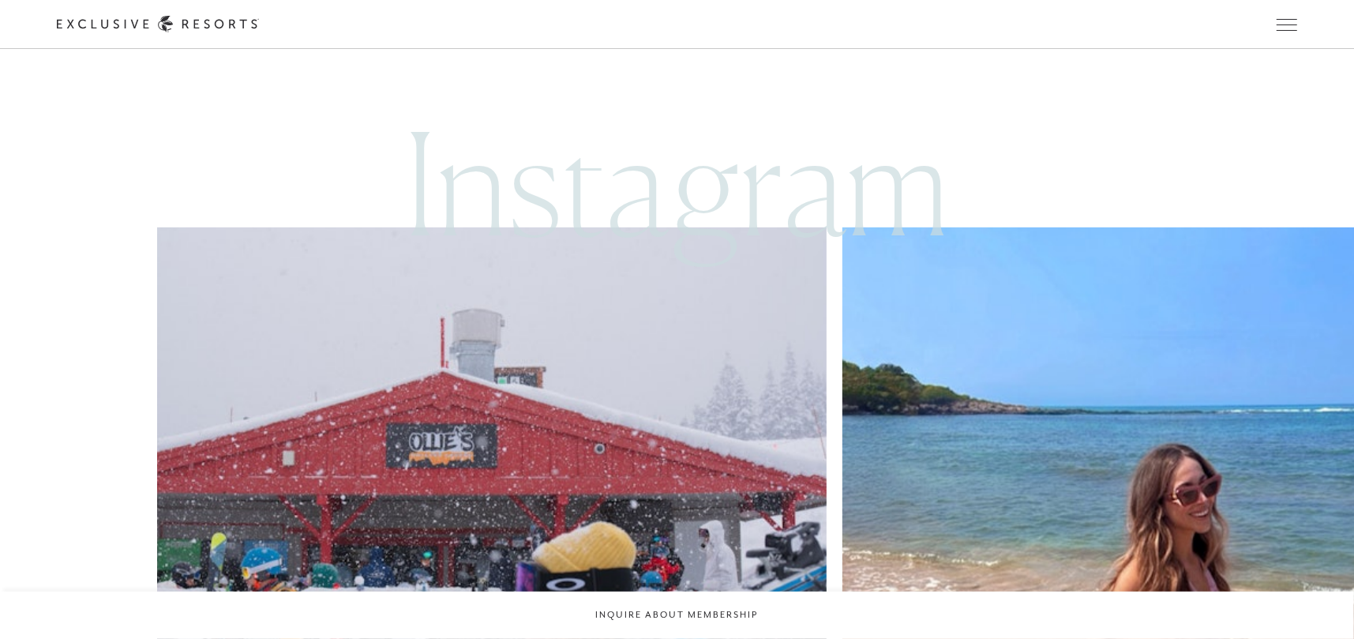
scroll to position [4975, 0]
